Goal: Information Seeking & Learning: Check status

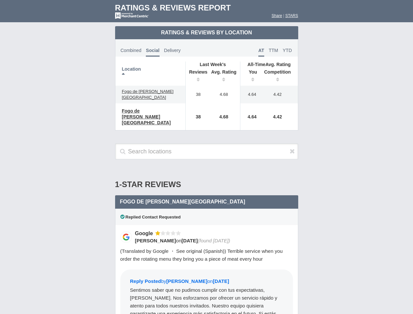
scroll to position [322, 0]
